Goal: Task Accomplishment & Management: Manage account settings

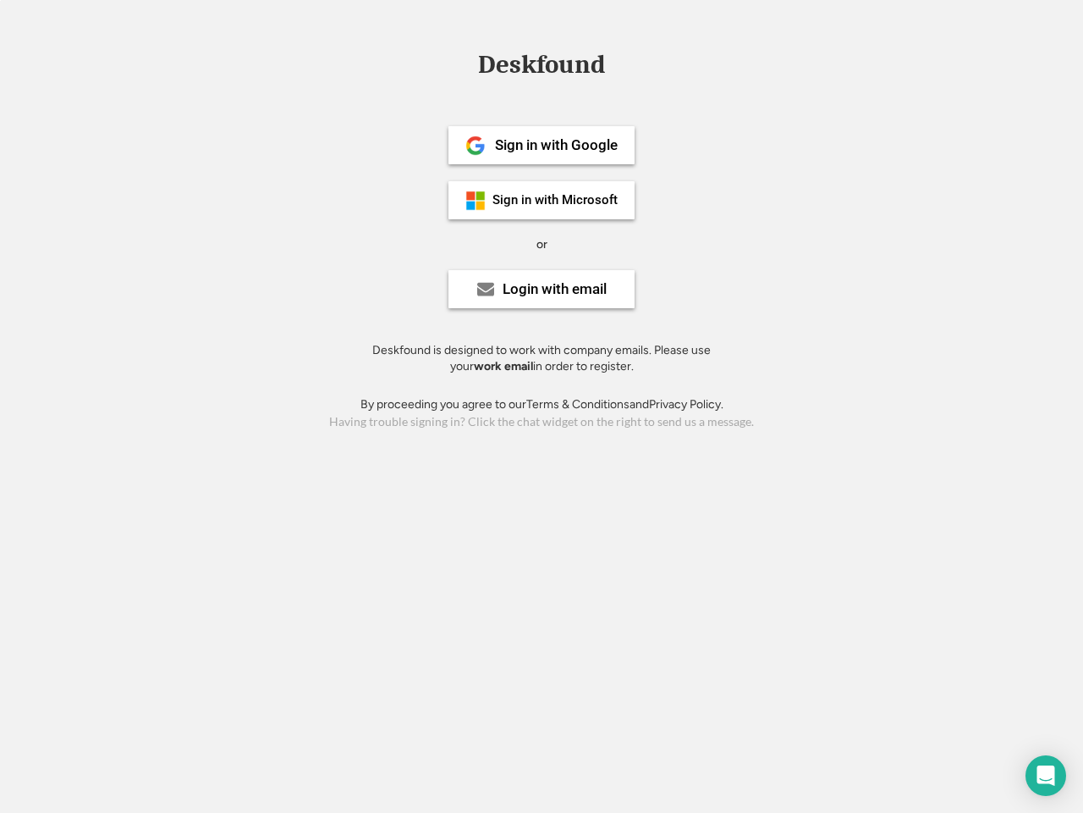
click at [542, 242] on div "or" at bounding box center [542, 244] width 11 height 17
click at [542, 68] on div "Deskfound" at bounding box center [542, 65] width 144 height 26
click at [463, 63] on div "Deskfound" at bounding box center [541, 68] width 1083 height 32
click at [542, 68] on div "Deskfound" at bounding box center [542, 65] width 144 height 26
click at [542, 244] on div "or" at bounding box center [542, 244] width 11 height 17
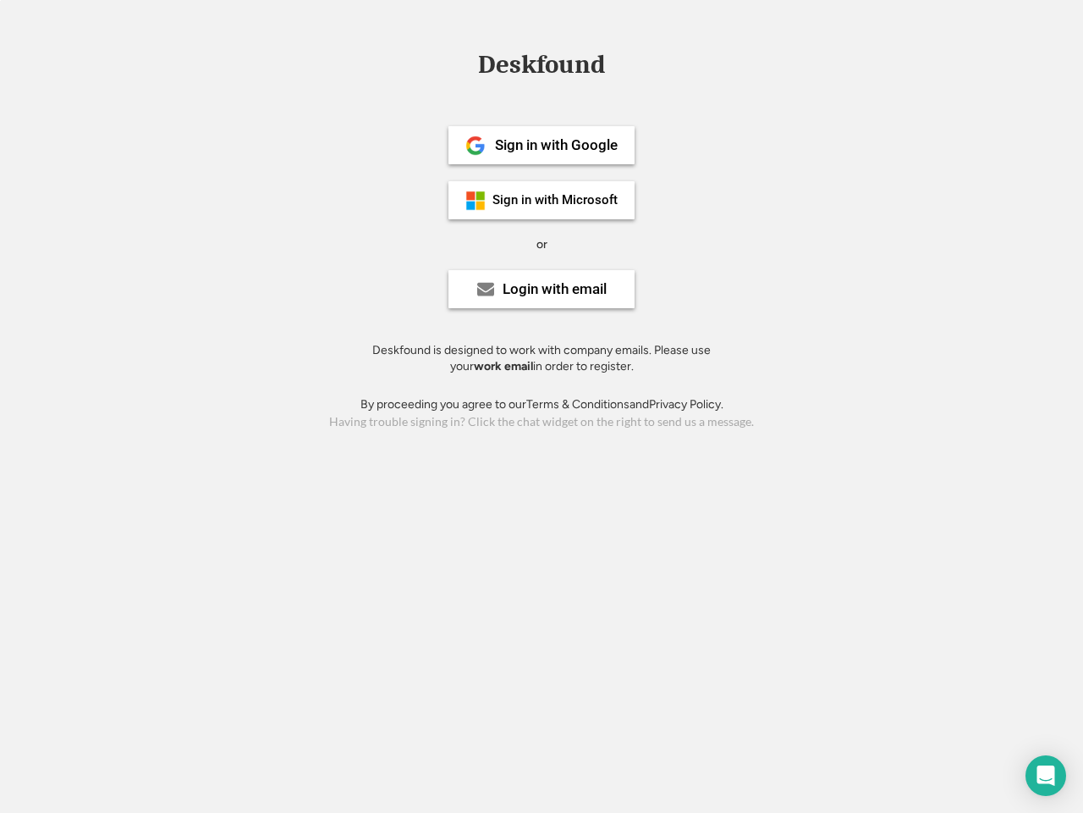
click at [542, 145] on div "Sign in with Google" at bounding box center [556, 145] width 123 height 14
click at [556, 145] on div "Sign in with Google" at bounding box center [556, 145] width 123 height 14
click at [476, 146] on img at bounding box center [476, 145] width 20 height 20
click at [542, 200] on div "Sign in with Microsoft" at bounding box center [555, 200] width 125 height 13
click at [556, 200] on div "Sign in with Microsoft" at bounding box center [555, 200] width 125 height 13
